Goal: Information Seeking & Learning: Learn about a topic

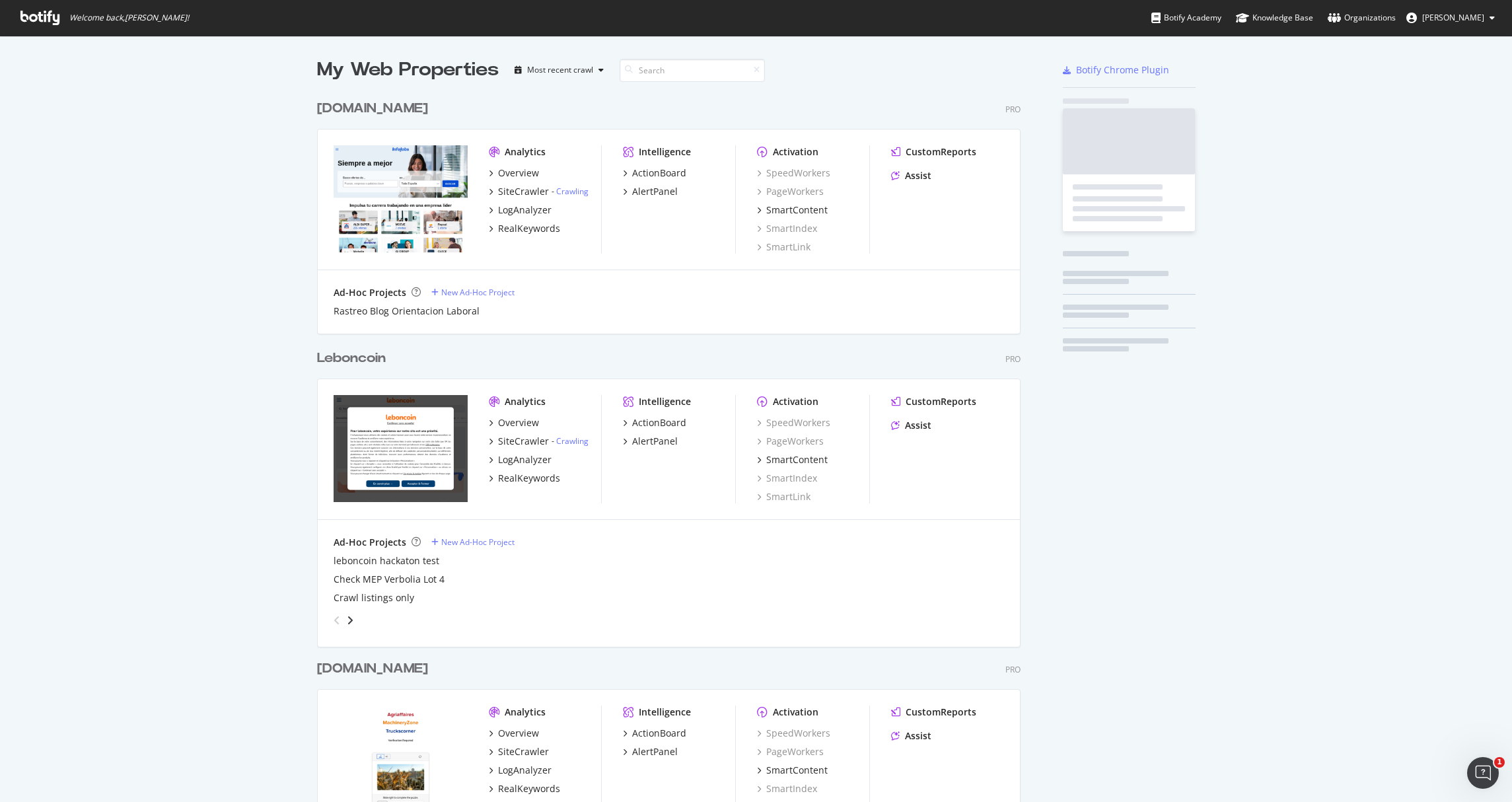
scroll to position [4208, 704]
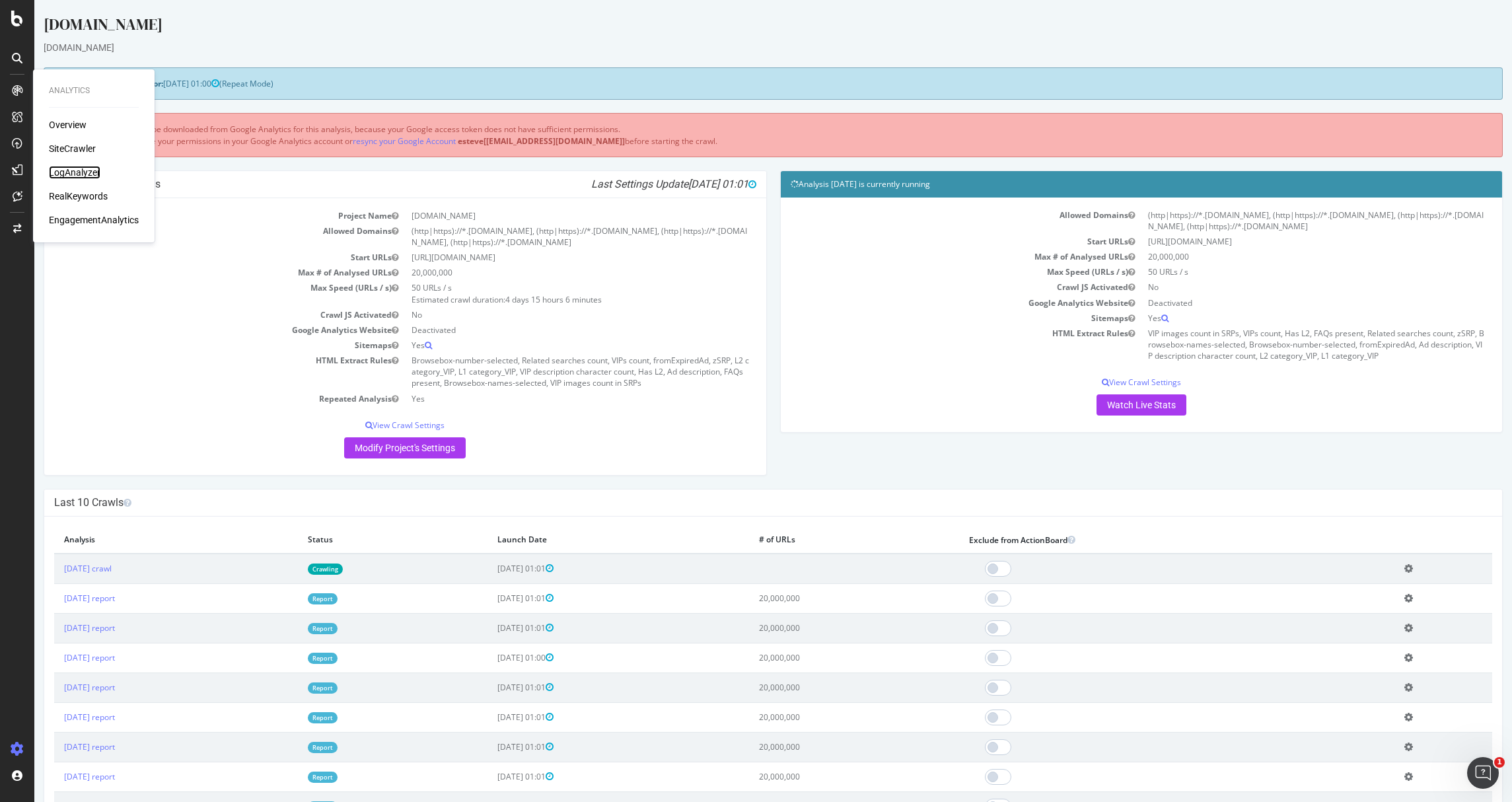
click at [72, 176] on div "LogAnalyzer" at bounding box center [74, 172] width 51 height 13
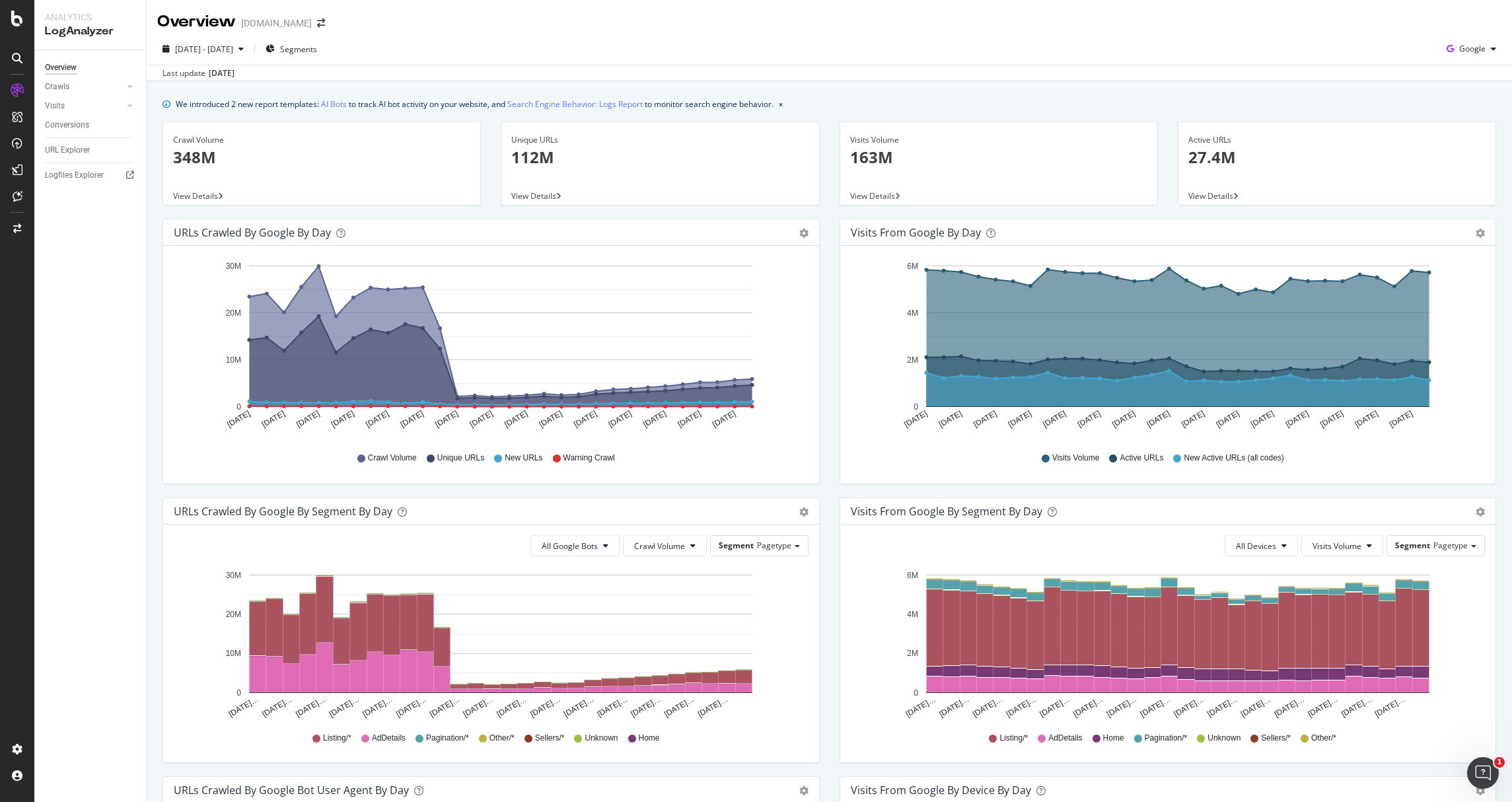
click at [760, 382] on icon "Aug 10 2025 Aug 12 2025 Aug 14 2025 Aug 16 2025 Aug 18 2025 Aug 20 2025 Aug 22 …" at bounding box center [488, 348] width 629 height 184
click at [131, 88] on icon at bounding box center [130, 86] width 5 height 8
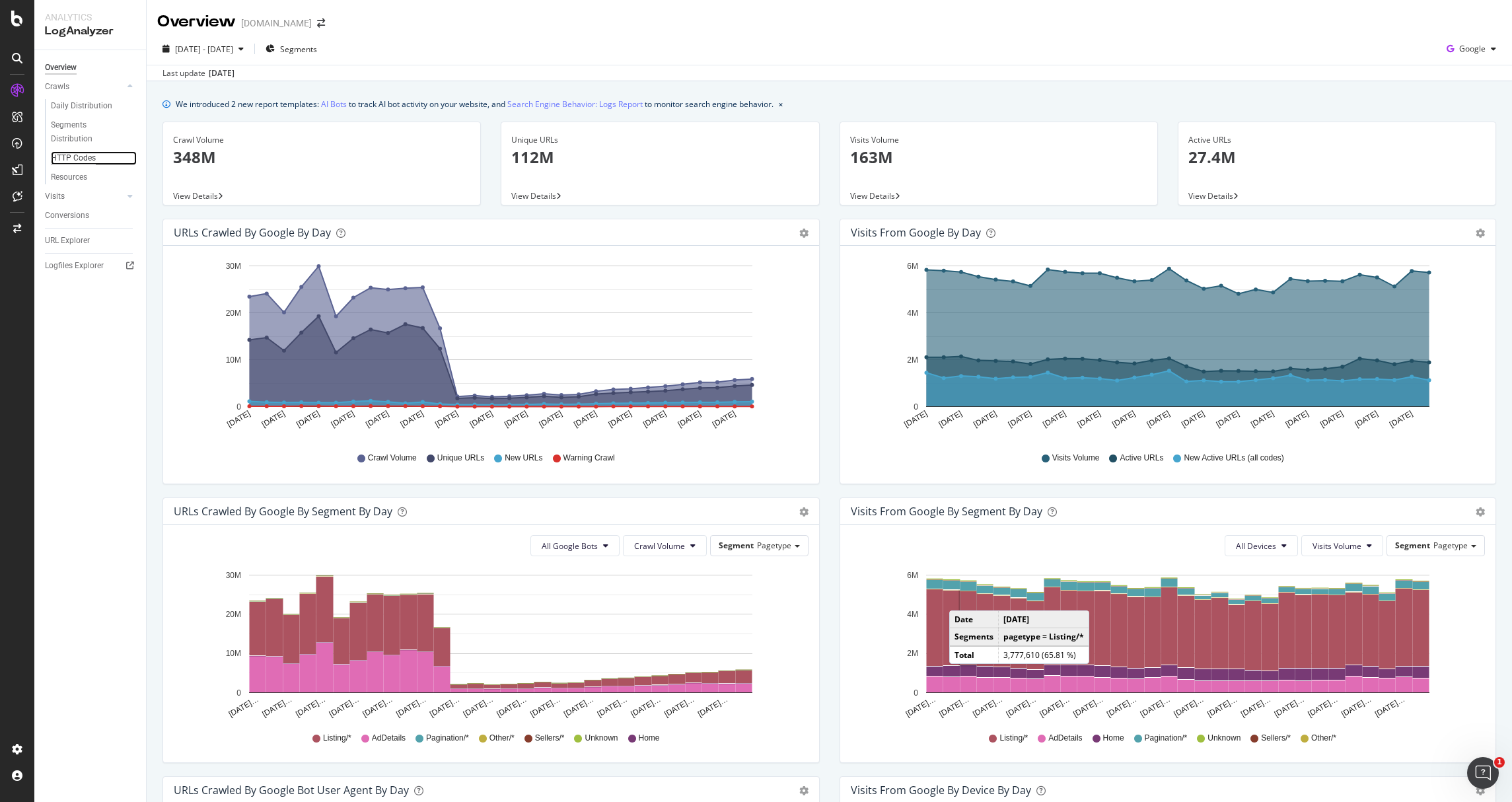
click at [71, 156] on div "HTTP Codes" at bounding box center [73, 157] width 45 height 14
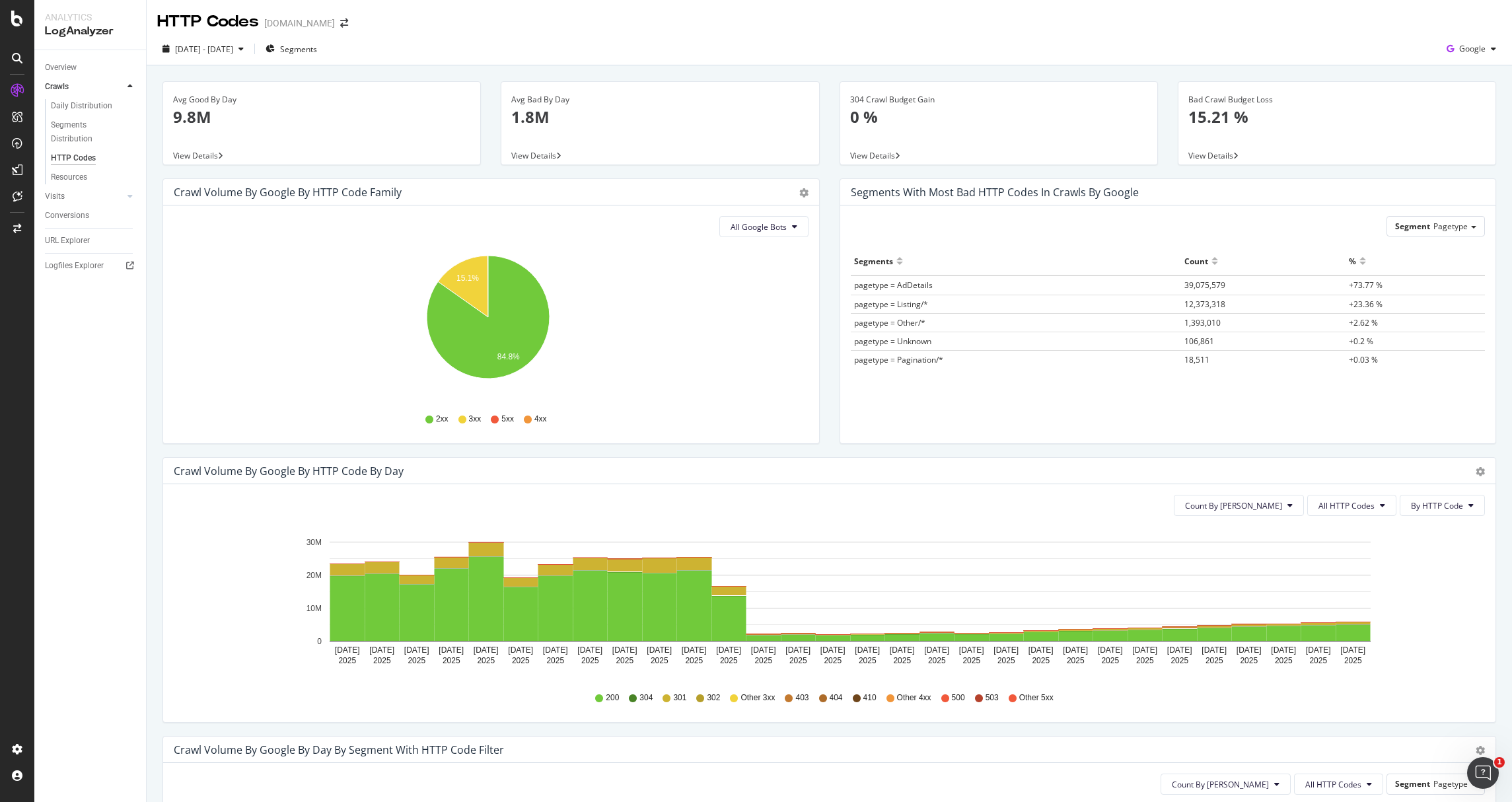
click at [1325, 518] on div "Count By Day All HTTP Codes By HTTP Code Hold CMD (⌘) while clicking to filter …" at bounding box center [828, 604] width 1332 height 238
click at [1326, 510] on span "All HTTP Codes" at bounding box center [1346, 506] width 56 height 11
click at [1340, 611] on div "3xx family" at bounding box center [1344, 604] width 88 height 19
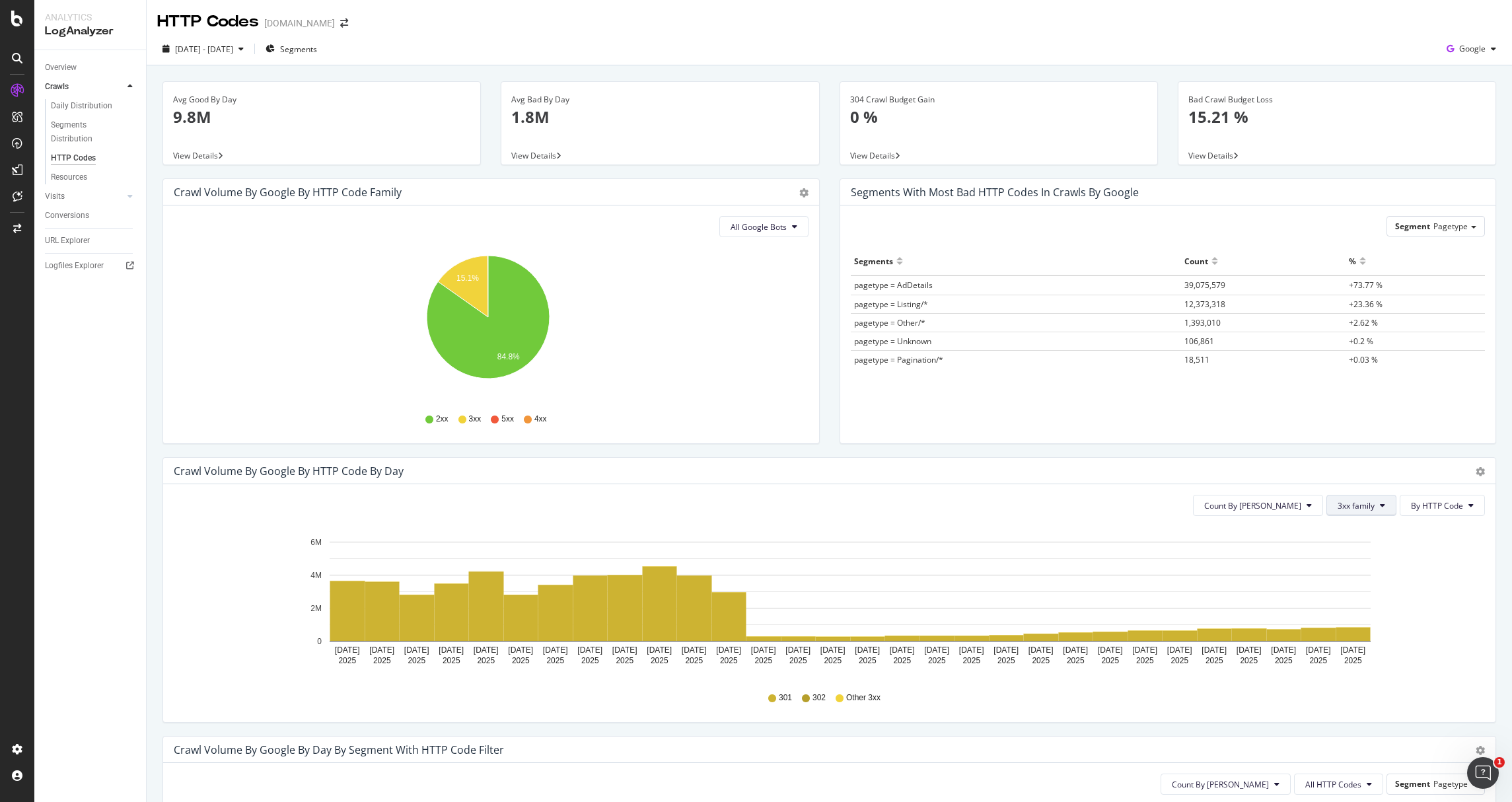
click at [1350, 507] on span "3xx family" at bounding box center [1356, 506] width 37 height 11
click at [1348, 627] on span "4xx family" at bounding box center [1361, 629] width 67 height 12
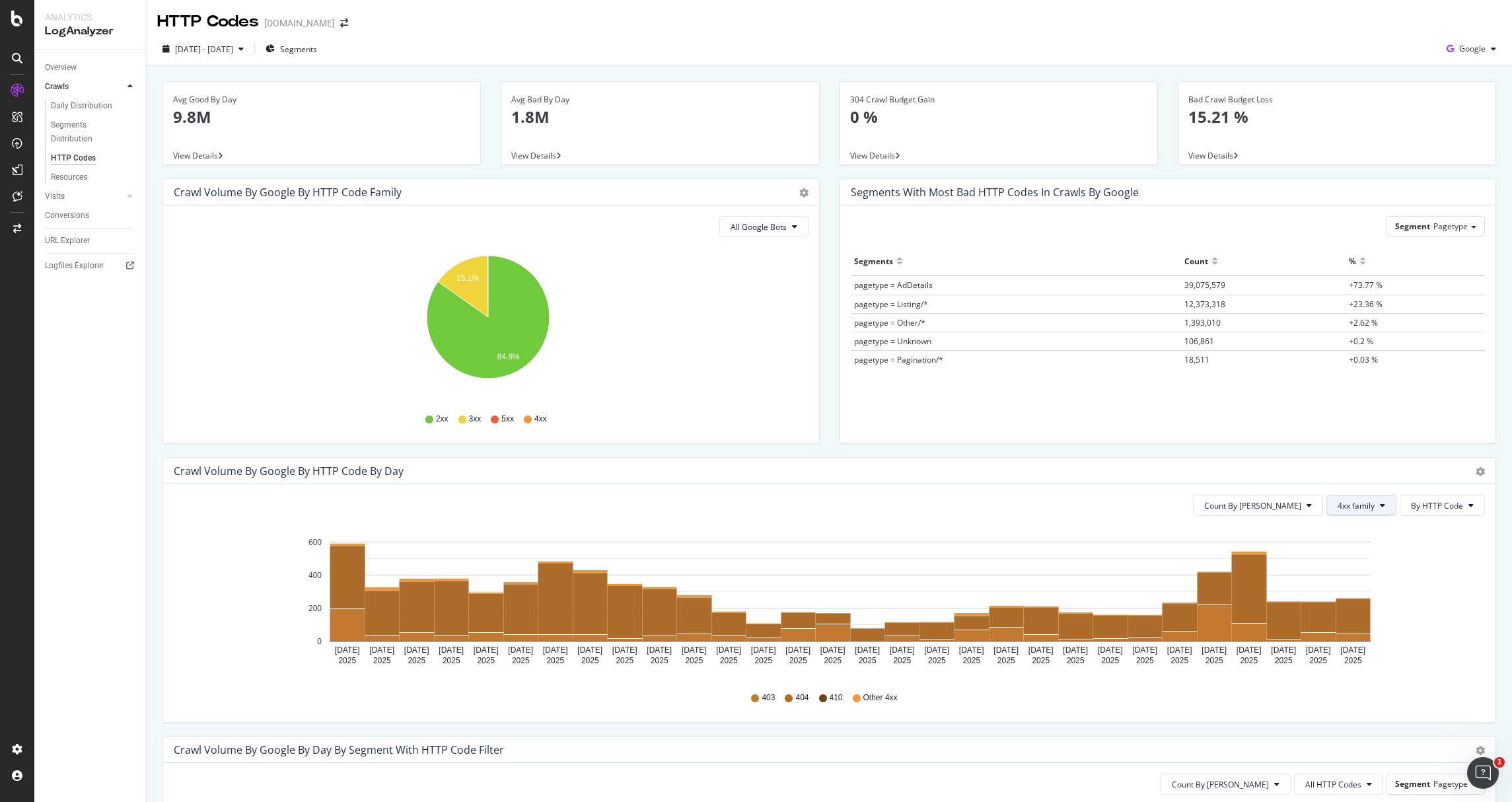
click at [1361, 508] on span "4xx family" at bounding box center [1356, 506] width 37 height 11
click at [1369, 646] on div "5xx family" at bounding box center [1361, 653] width 88 height 19
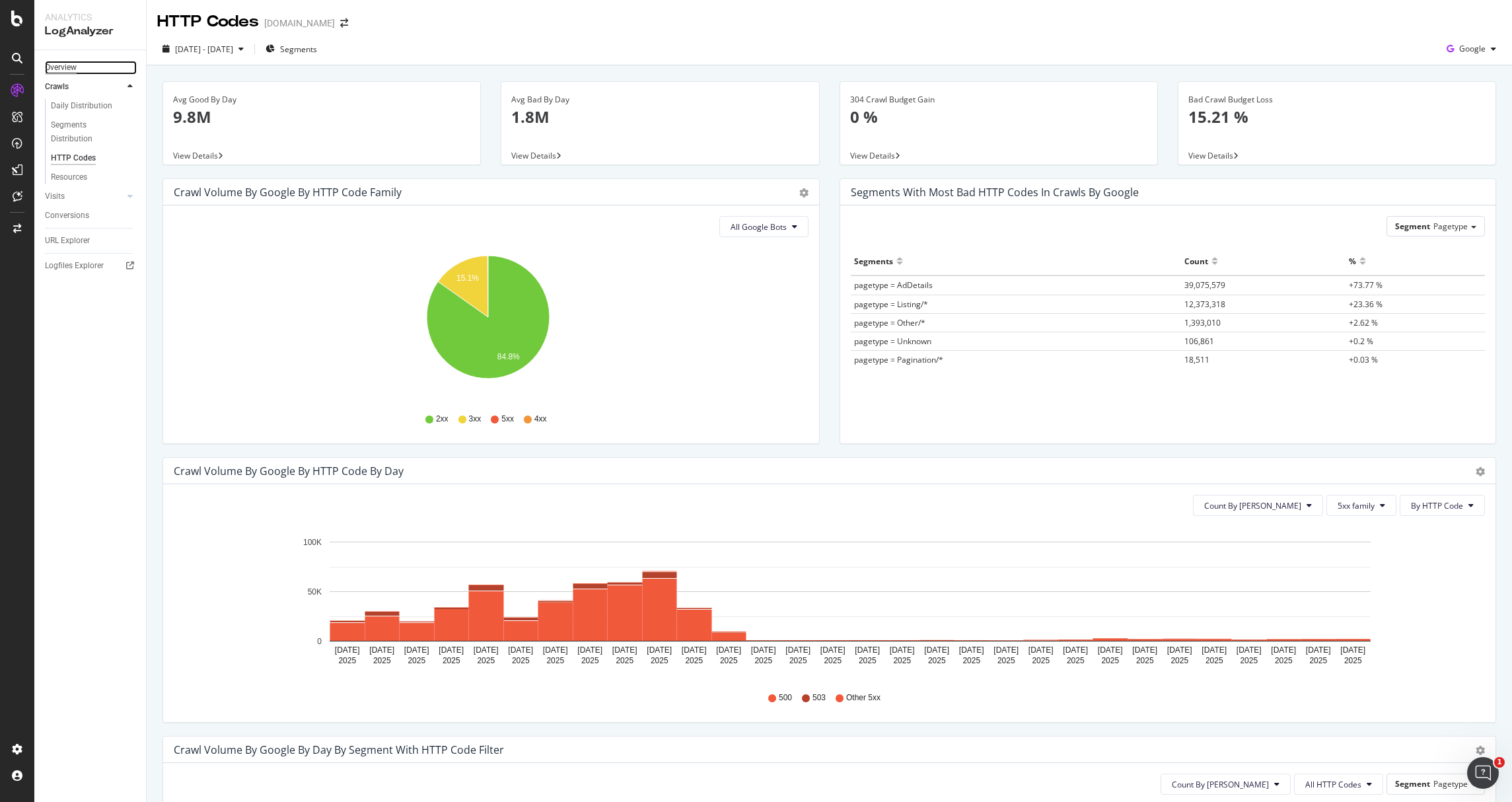
click at [59, 60] on div "Overview" at bounding box center [60, 67] width 32 height 14
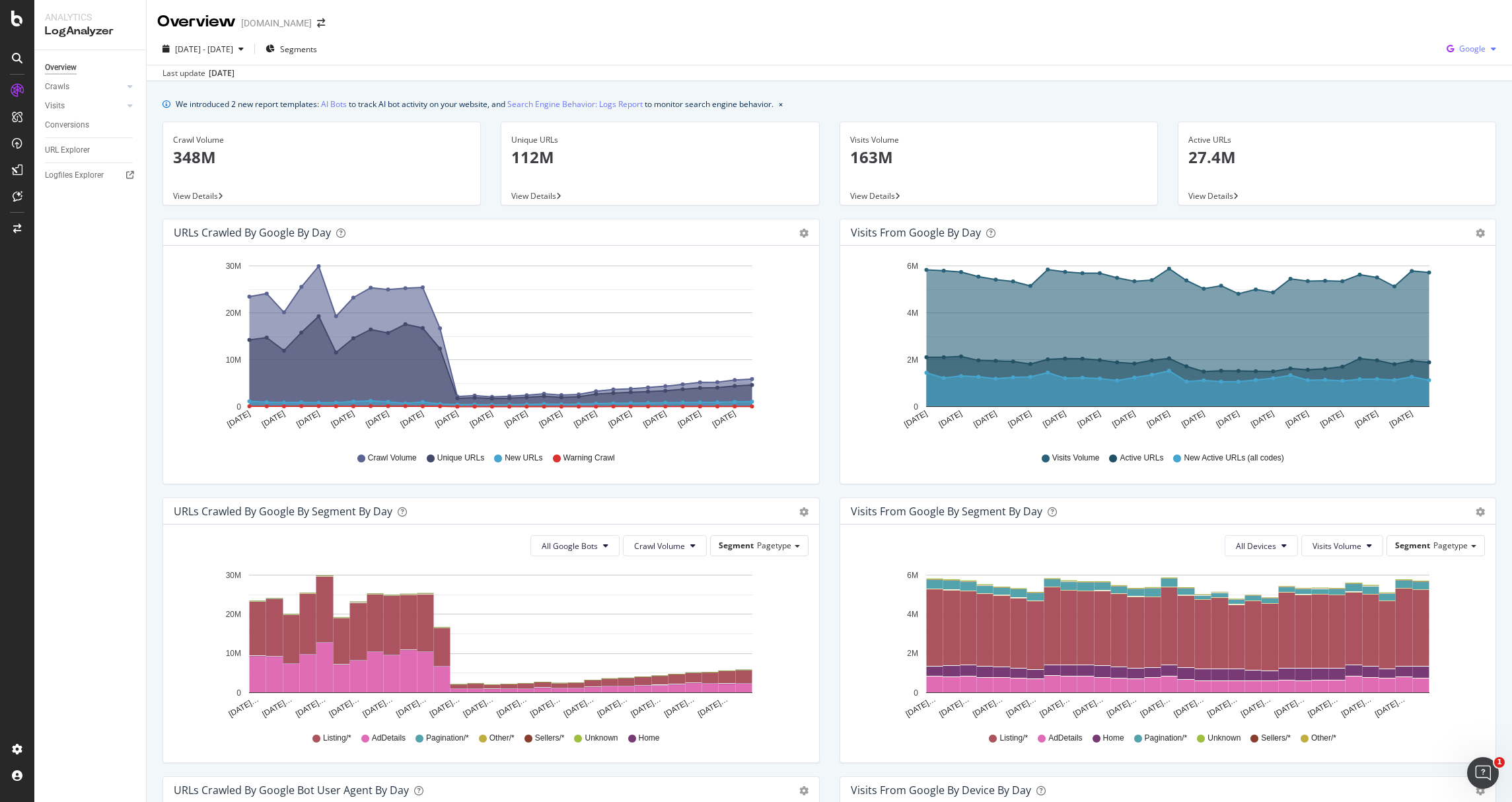
click at [1466, 48] on span "Google" at bounding box center [1472, 48] width 27 height 11
click at [1450, 124] on span "OpenAI" at bounding box center [1471, 123] width 48 height 12
